Goal: Transaction & Acquisition: Purchase product/service

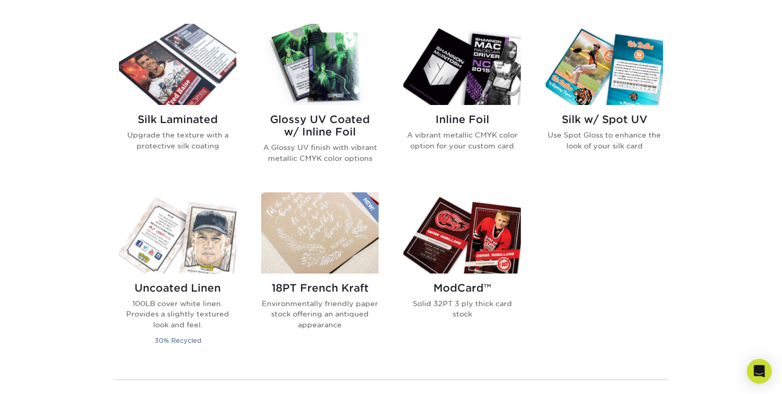
scroll to position [672, 0]
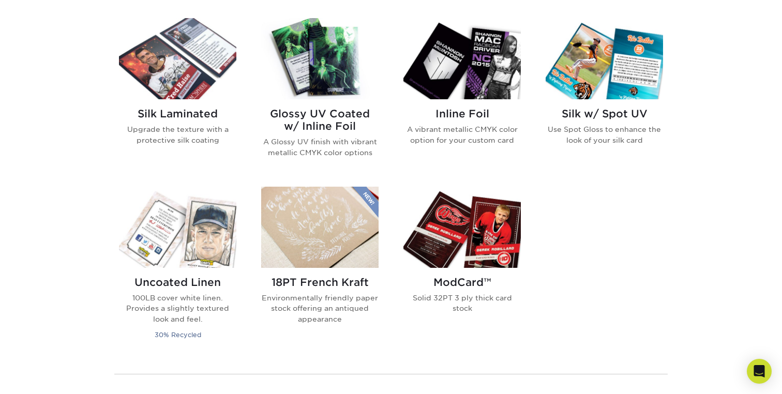
click at [345, 130] on h2 "Glossy UV Coated w/ Inline Foil" at bounding box center [319, 120] width 117 height 25
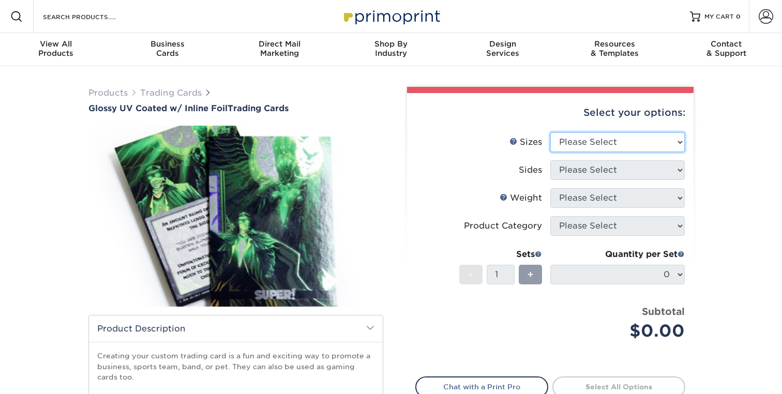
click at [630, 140] on select "Please Select 2.5" x 3.5"" at bounding box center [618, 142] width 135 height 20
select select "2.50x3.50"
click at [551, 132] on select "Please Select 2.5" x 3.5"" at bounding box center [618, 142] width 135 height 20
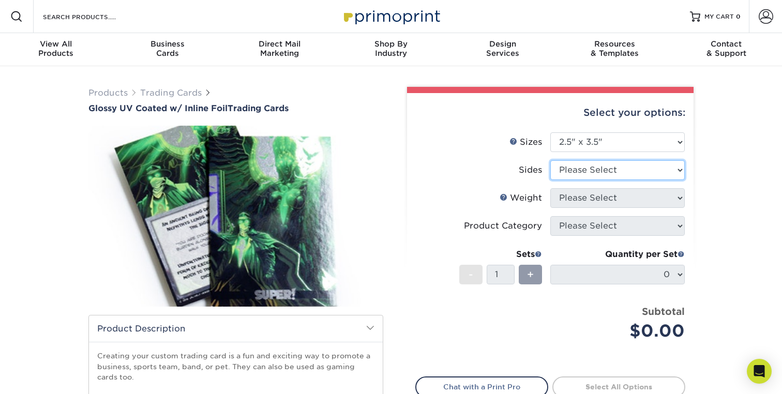
click at [621, 171] on select "Please Select Print Both Sides - Foil Back Only Print Both Sides - Foil Both Si…" at bounding box center [618, 170] width 135 height 20
select select "e9e9dfb3-fba1-4d60-972c-fd9ca5904d33"
click at [551, 160] on select "Please Select Print Both Sides - Foil Back Only Print Both Sides - Foil Both Si…" at bounding box center [618, 170] width 135 height 20
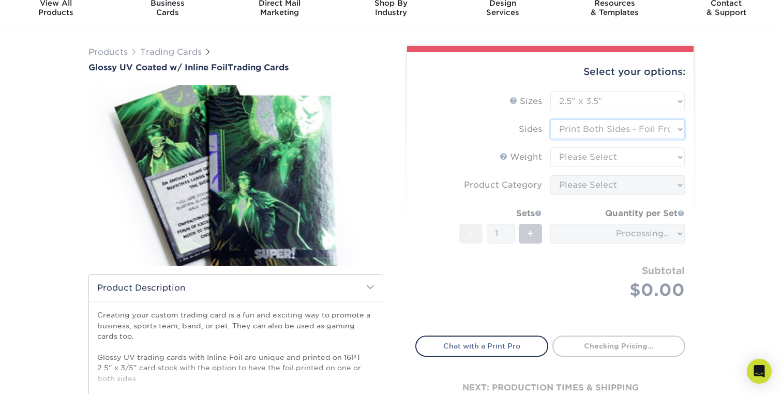
scroll to position [55, 0]
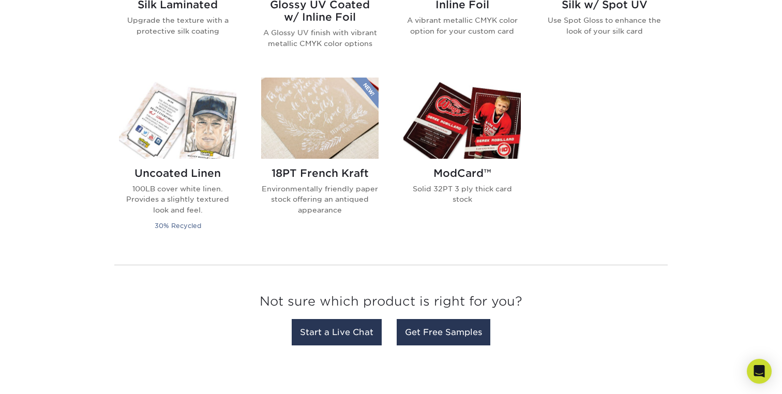
scroll to position [833, 0]
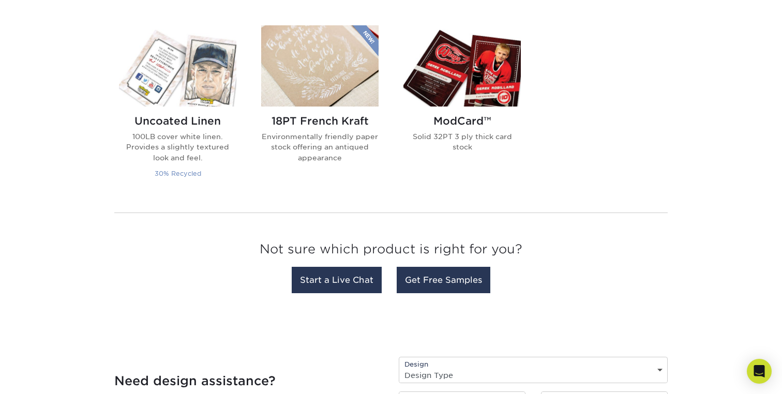
click at [171, 130] on div "Uncoated Linen 100LB cover white linen. Provides a slightly textured look and f…" at bounding box center [177, 149] width 117 height 85
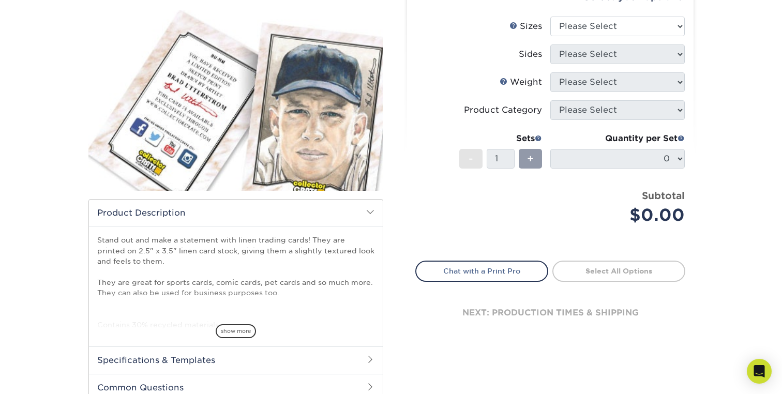
scroll to position [116, 0]
click at [612, 28] on select "Please Select 2.5" x 3.5"" at bounding box center [618, 26] width 135 height 20
select select "2.50x3.50"
click at [551, 16] on select "Please Select 2.5" x 3.5"" at bounding box center [618, 26] width 135 height 20
click at [643, 57] on select "Please Select Print Both Sides Print Front Only" at bounding box center [618, 54] width 135 height 20
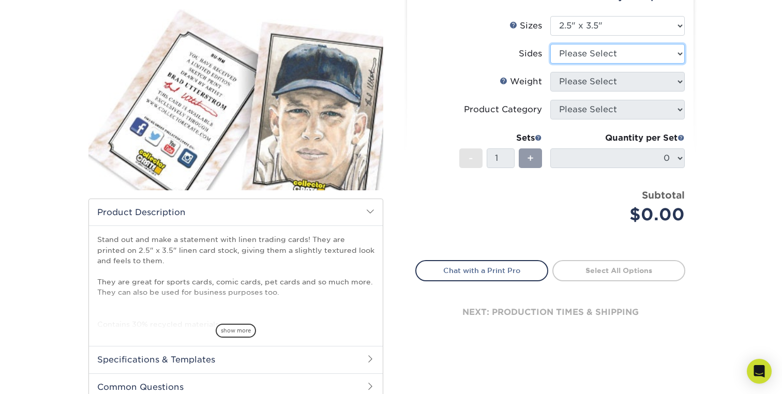
select select "13abbda7-1d64-4f25-8bb2-c179b224825d"
click at [551, 44] on select "Please Select Print Both Sides Print Front Only" at bounding box center [618, 54] width 135 height 20
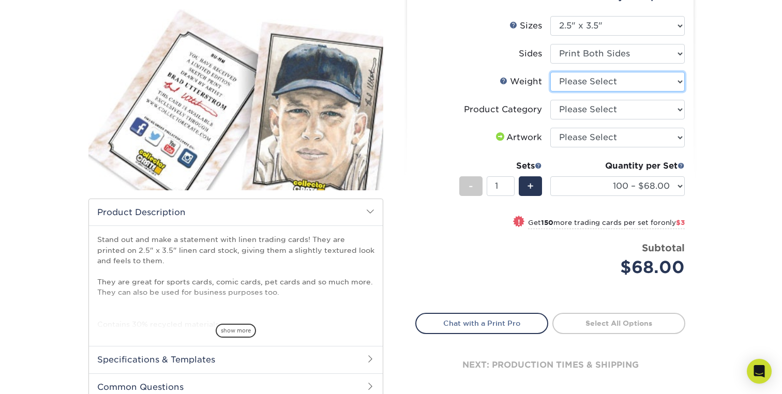
click at [657, 81] on select "Please Select 100LB" at bounding box center [618, 82] width 135 height 20
select select "100LB"
click at [551, 72] on select "Please Select 100LB" at bounding box center [618, 82] width 135 height 20
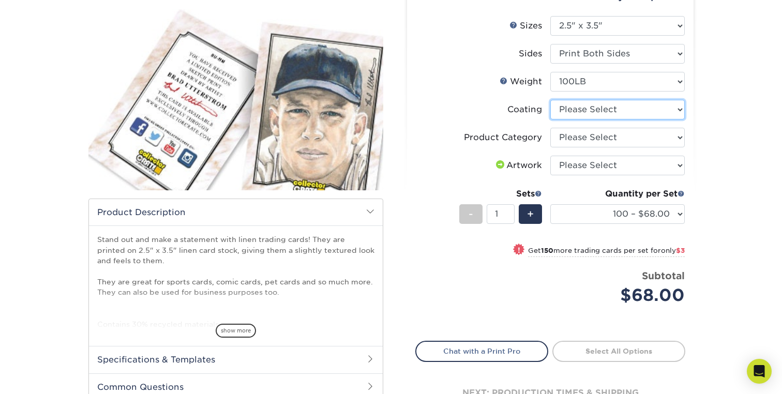
click at [655, 108] on select at bounding box center [618, 110] width 135 height 20
click at [608, 111] on select at bounding box center [618, 110] width 135 height 20
select select "3e7618de-abca-4bda-9f97-8b9129e913d8"
click at [551, 100] on select at bounding box center [618, 110] width 135 height 20
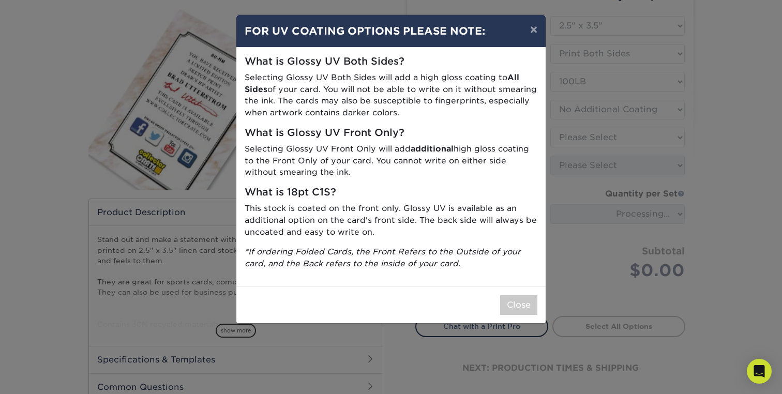
click at [495, 232] on p "This stock is coated on the front only. Glossy UV is available as an additional…" at bounding box center [391, 220] width 293 height 35
click at [595, 173] on div "× FOR UV COATING OPTIONS PLEASE NOTE: What is Glossy UV Both Sides? Selecting G…" at bounding box center [391, 197] width 782 height 394
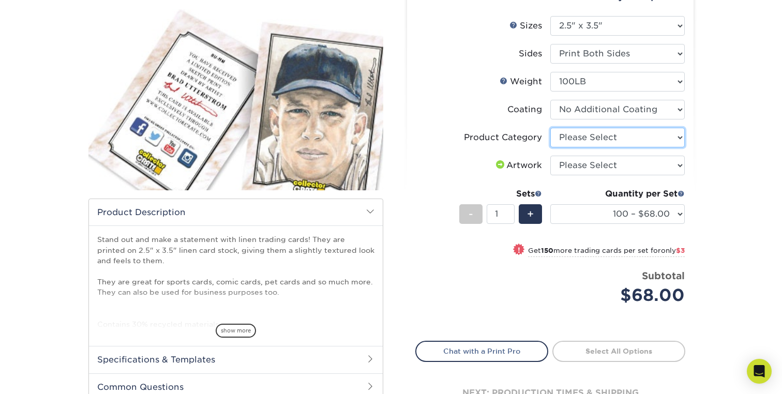
click at [634, 133] on select "Please Select Trading Cards" at bounding box center [618, 138] width 135 height 20
select select "c2f9bce9-36c2-409d-b101-c29d9d031e18"
click at [551, 128] on select "Please Select Trading Cards" at bounding box center [618, 138] width 135 height 20
click at [651, 166] on select "Please Select I will upload files I need a design - $100" at bounding box center [618, 166] width 135 height 20
select select "upload"
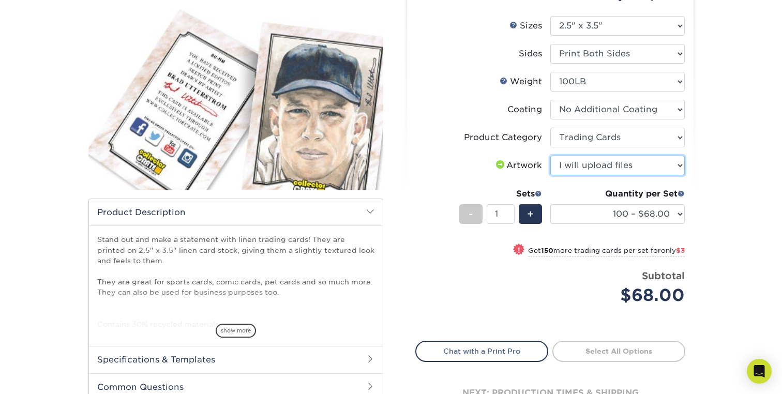
click at [551, 156] on select "Please Select I will upload files I need a design - $100" at bounding box center [618, 166] width 135 height 20
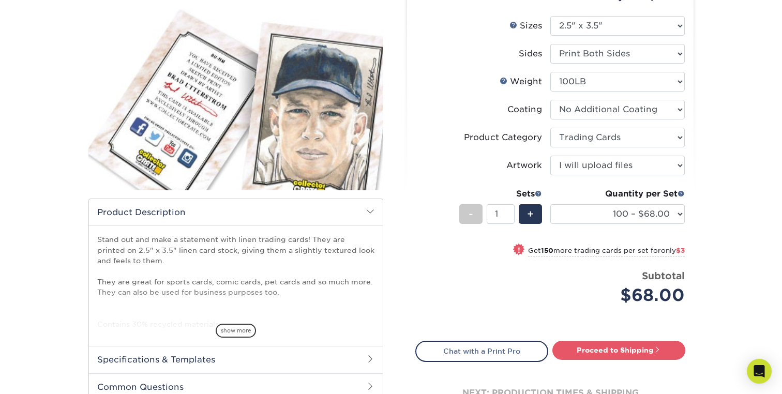
click at [544, 208] on li "Sets - 1 + Quantity per Set 100 – $68.00 250 – $71.00 500 – $78.00 1000 – $74.0…" at bounding box center [550, 214] width 269 height 61
click at [533, 216] on span "+" at bounding box center [530, 214] width 7 height 16
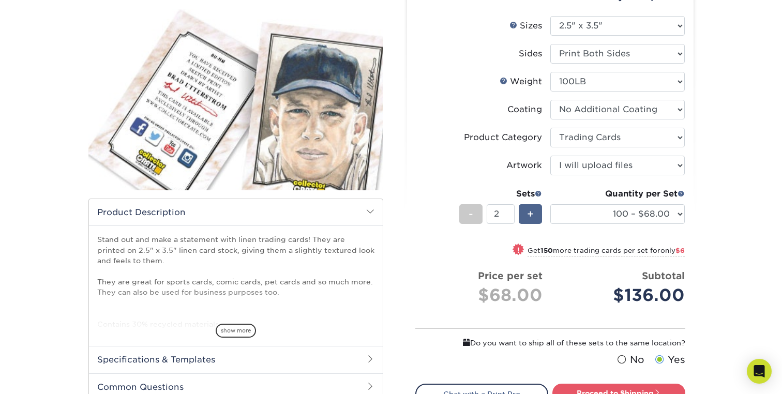
click at [533, 216] on span "+" at bounding box center [530, 214] width 7 height 16
type input "5"
